Goal: Find specific page/section: Find specific page/section

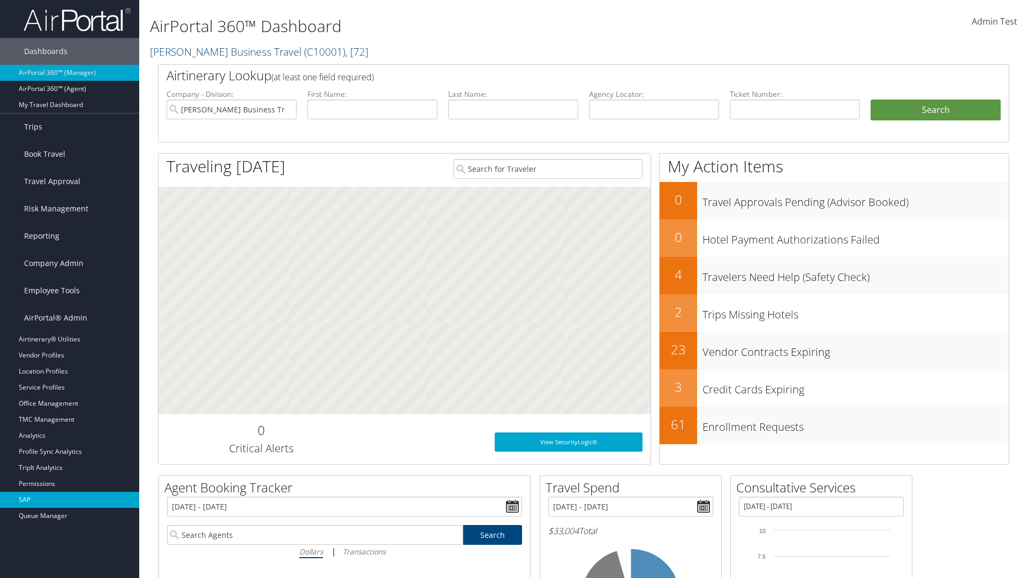
click at [70, 500] on link "SAP" at bounding box center [69, 500] width 139 height 16
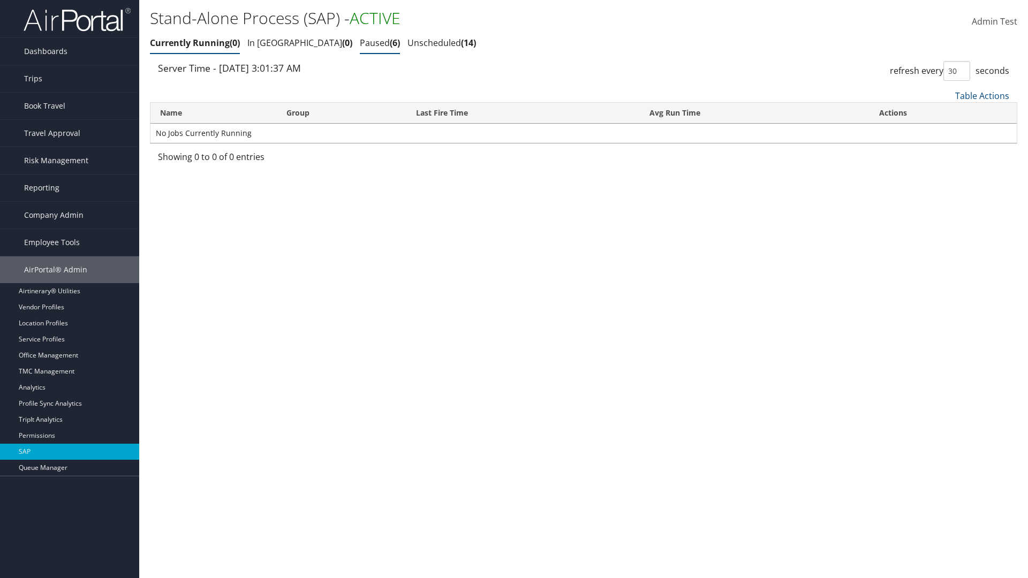
click at [360, 43] on link "Paused 6" at bounding box center [380, 43] width 40 height 12
